Goal: Communication & Community: Answer question/provide support

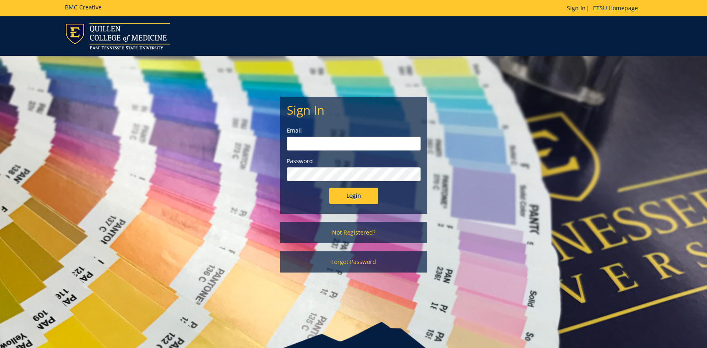
click at [298, 139] on input "email" at bounding box center [354, 144] width 134 height 14
type input "[EMAIL_ADDRESS][DOMAIN_NAME]"
click at [356, 192] on input "Login" at bounding box center [353, 196] width 49 height 16
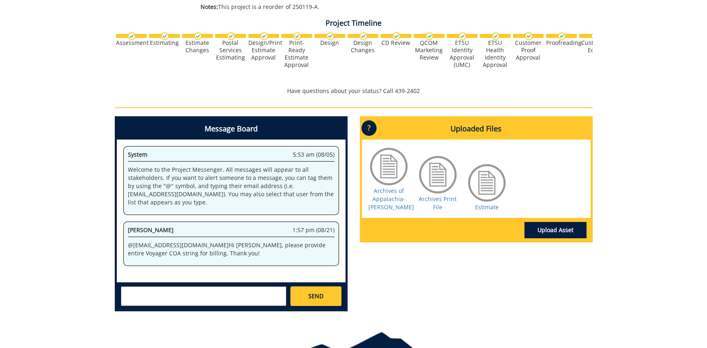
scroll to position [286, 0]
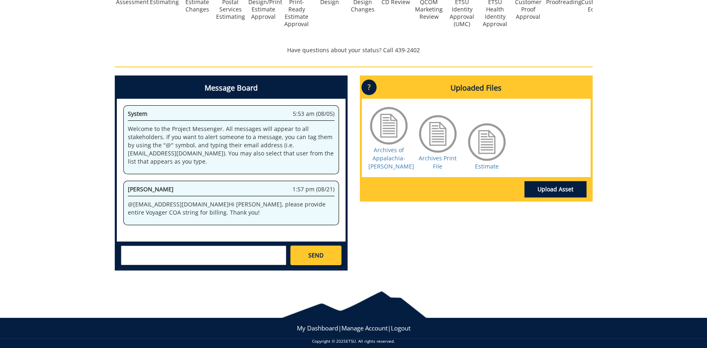
click at [167, 249] on textarea at bounding box center [203, 256] width 165 height 20
type textarea "10-46020-100000-100-75450-350-999-999-999"
click at [314, 252] on span "SEND" at bounding box center [315, 255] width 15 height 8
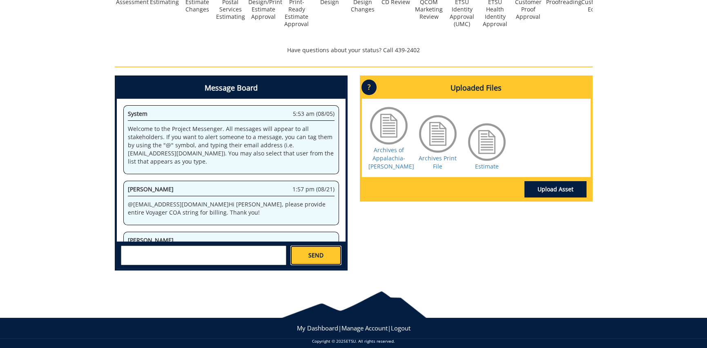
scroll to position [33, 0]
